Goal: Information Seeking & Learning: Understand process/instructions

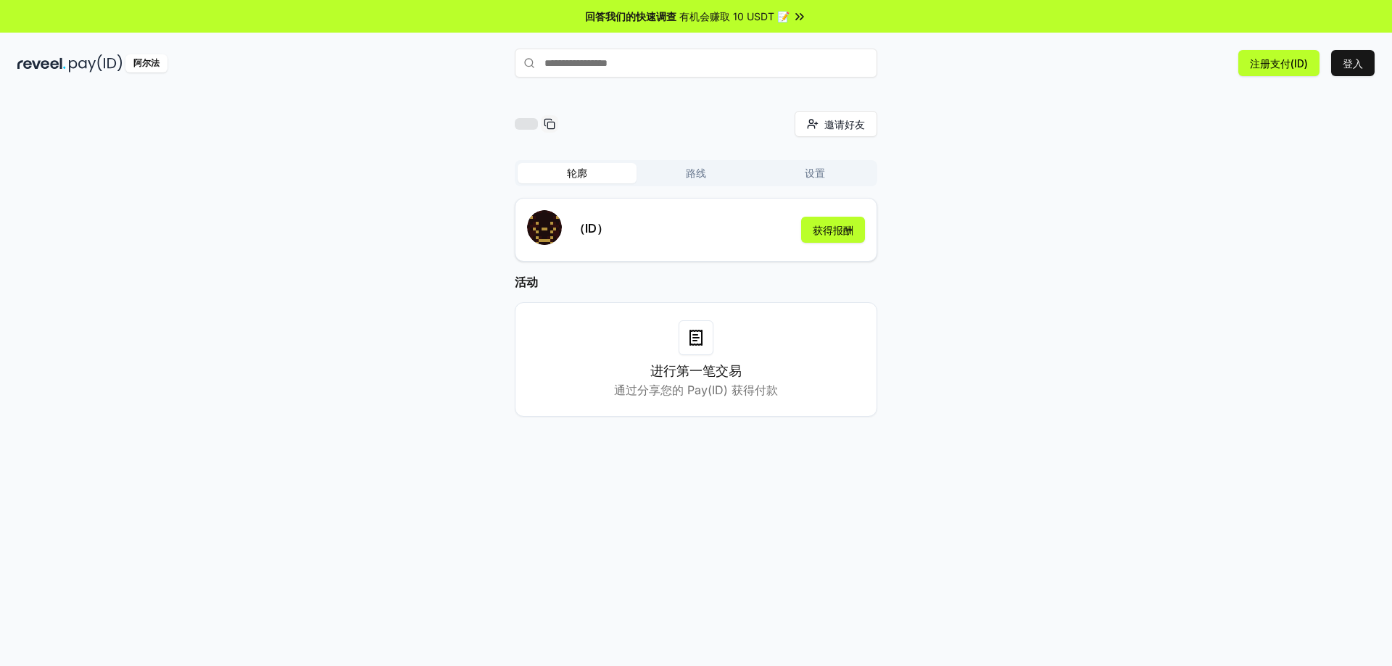
click at [1020, 229] on div "邀请好友 邀请 轮廓 路线 设置 （ID） 获得报酬 活动 进行第一笔交易 通过分享您的 Pay(ID) 获得付款" at bounding box center [696, 275] width 1358 height 329
click at [598, 70] on input "text" at bounding box center [696, 63] width 363 height 29
click at [642, 115] on div "邀请好友 邀请" at bounding box center [696, 124] width 363 height 26
click at [689, 355] on div "进行第一笔交易 通过分享您的 Pay(ID) 获得付款" at bounding box center [696, 360] width 326 height 78
click at [695, 328] on div at bounding box center [696, 338] width 35 height 35
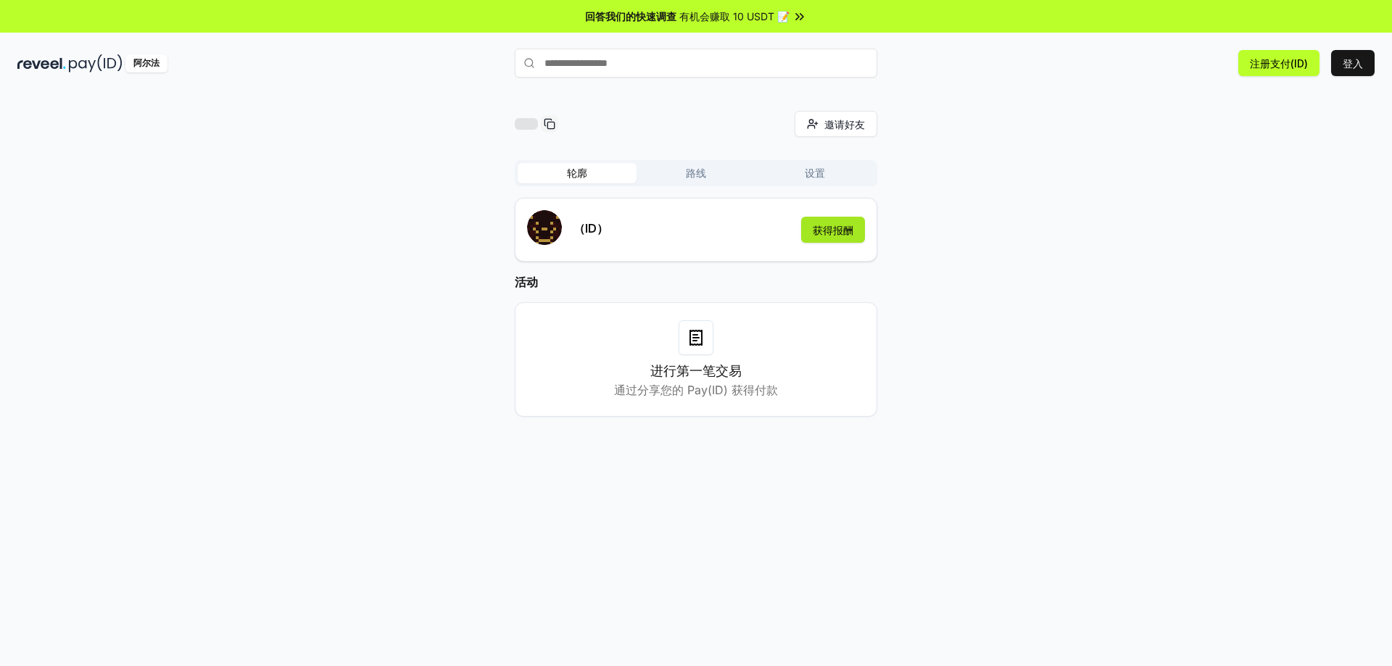
click at [832, 238] on button "获得报酬" at bounding box center [833, 230] width 64 height 26
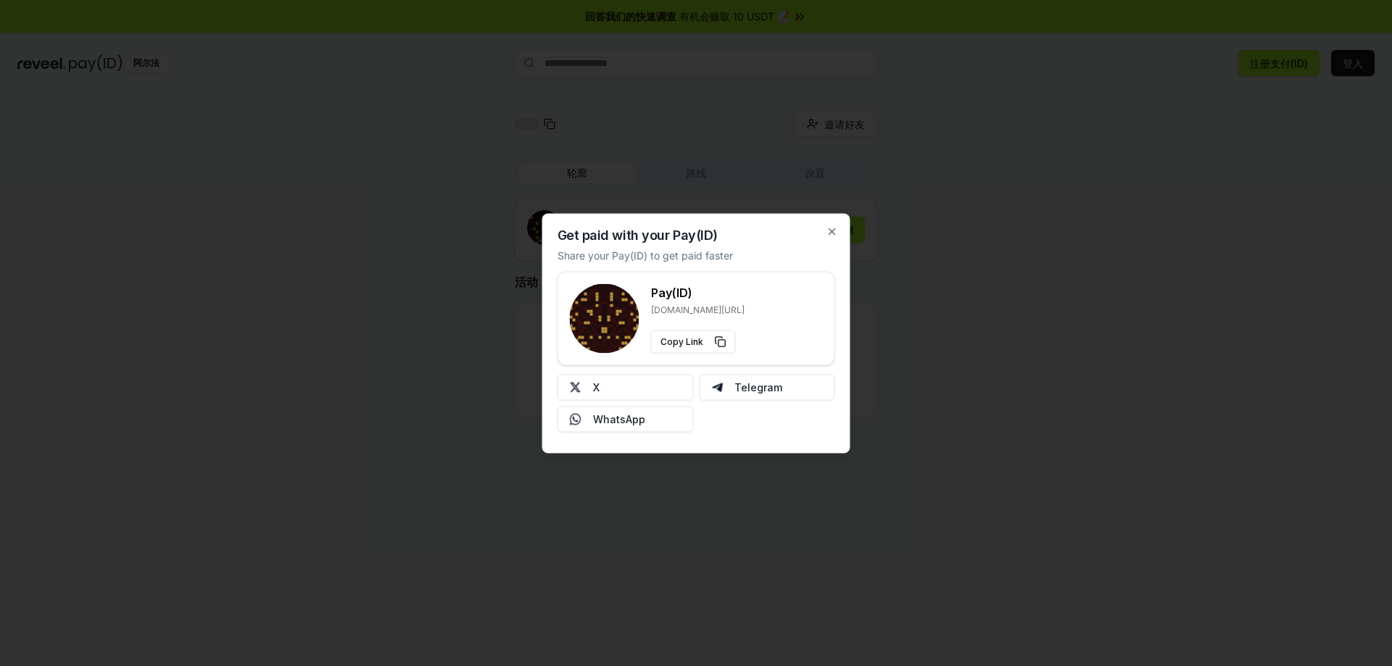
click at [833, 237] on div "Get paid with your Pay(ID) Share your Pay(ID) to get paid faster Pay(ID) [DOMAI…" at bounding box center [696, 333] width 308 height 240
click at [838, 228] on icon "button" at bounding box center [833, 232] width 12 height 12
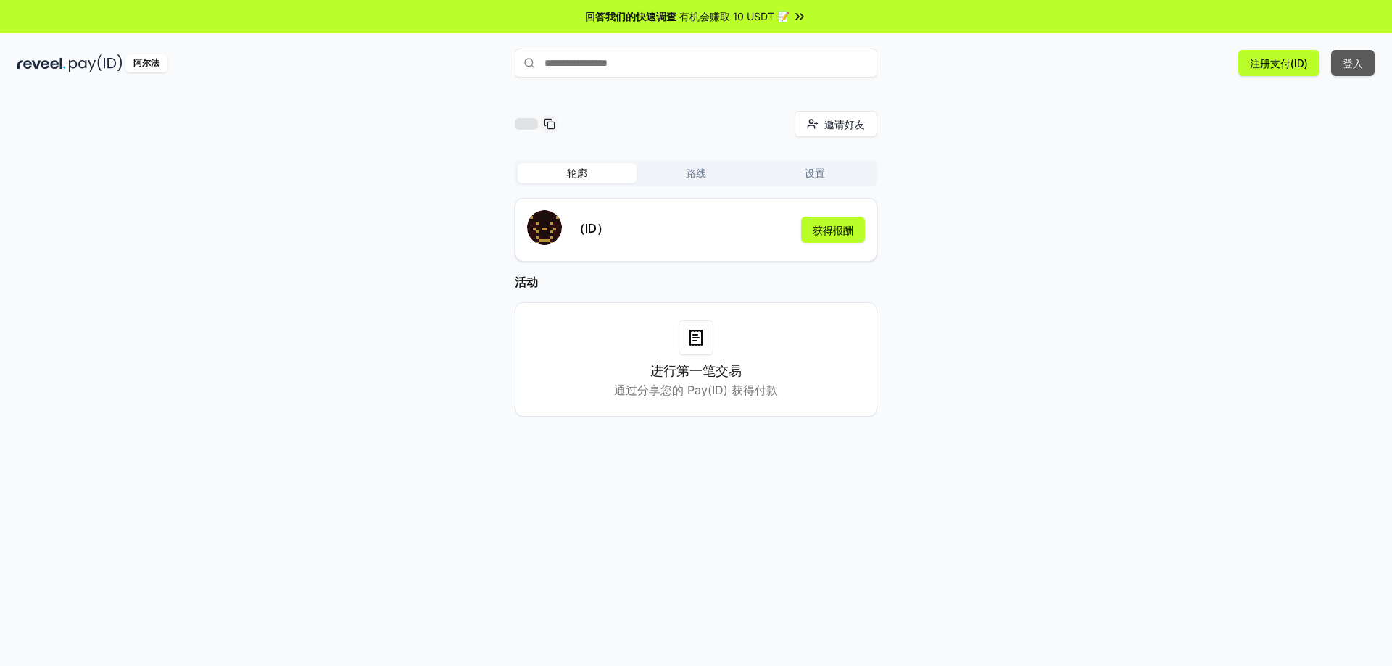
click at [1367, 58] on button "登入" at bounding box center [1353, 63] width 44 height 26
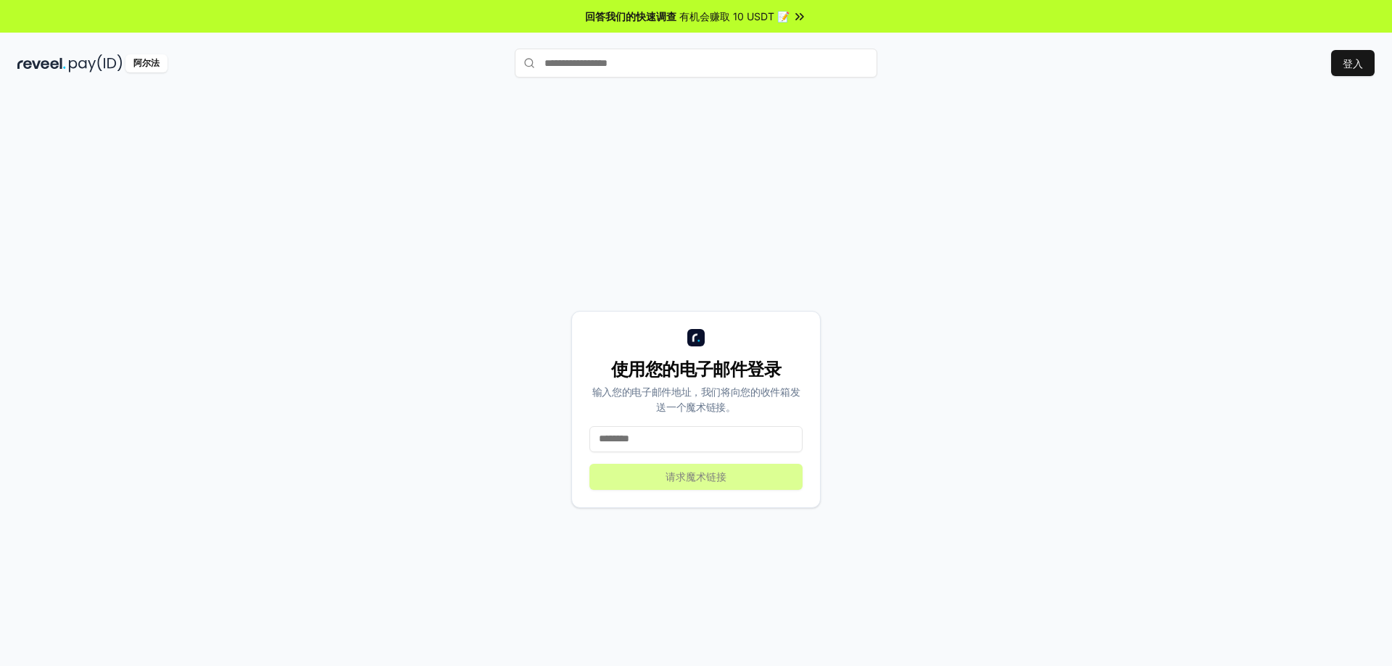
click at [702, 448] on input at bounding box center [696, 439] width 213 height 26
click at [58, 64] on img at bounding box center [41, 63] width 49 height 18
